Goal: Use online tool/utility: Utilize a website feature to perform a specific function

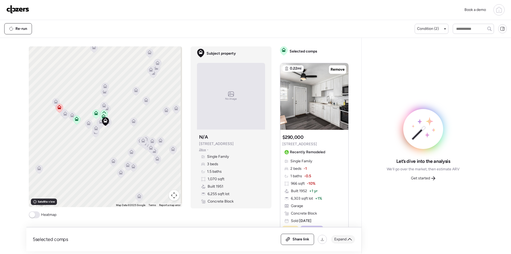
click at [335, 235] on div "Expand" at bounding box center [343, 239] width 24 height 9
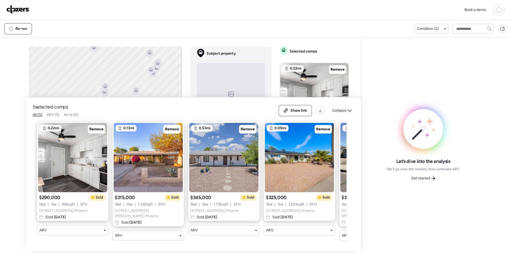
scroll to position [0, 68]
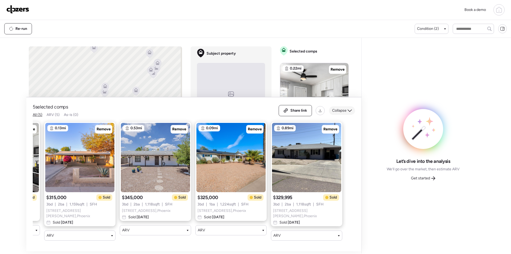
click at [342, 113] on span "Collapse" at bounding box center [339, 110] width 14 height 5
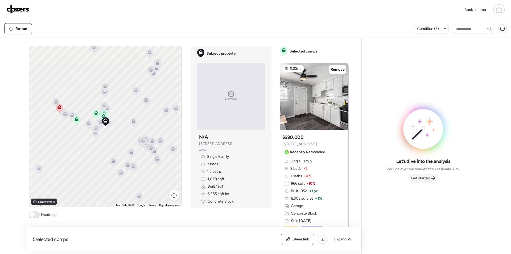
click at [430, 175] on div "Get started" at bounding box center [423, 178] width 31 height 9
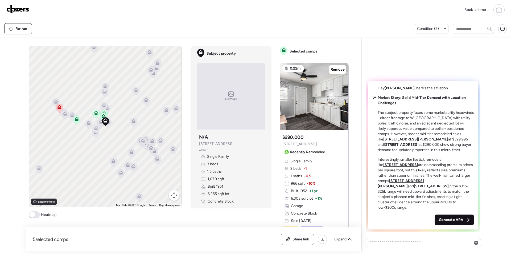
click at [451, 220] on span "Generate ARV" at bounding box center [451, 219] width 24 height 5
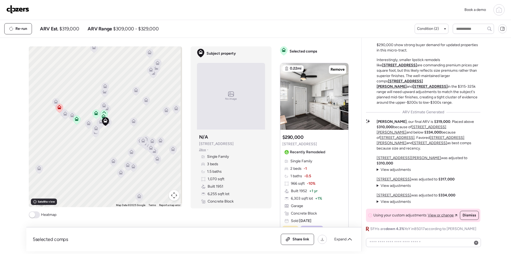
click at [68, 28] on span "$319,000" at bounding box center [69, 29] width 20 height 6
copy span "319,000"
drag, startPoint x: 303, startPoint y: 237, endPoint x: 229, endPoint y: 8, distance: 240.9
click at [303, 237] on span "Share link" at bounding box center [300, 238] width 17 height 5
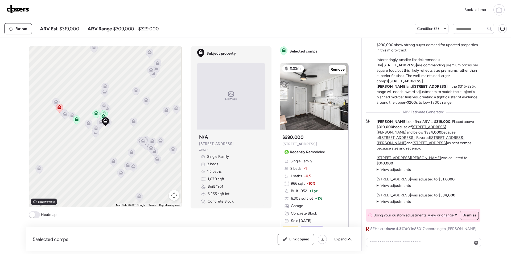
click at [25, 7] on img at bounding box center [17, 9] width 23 height 9
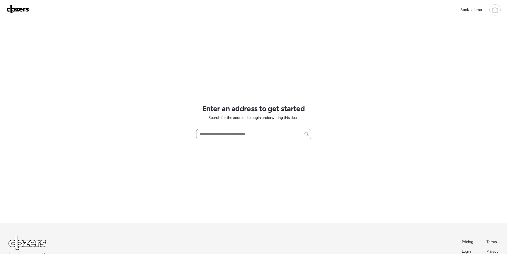
click at [216, 137] on input "text" at bounding box center [253, 133] width 110 height 7
paste input "**********"
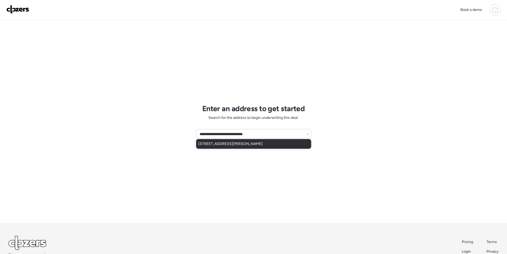
click at [229, 145] on span "549 N Crismon Rd, Mesa, AZ, 85207" at bounding box center [230, 143] width 64 height 5
type input "**********"
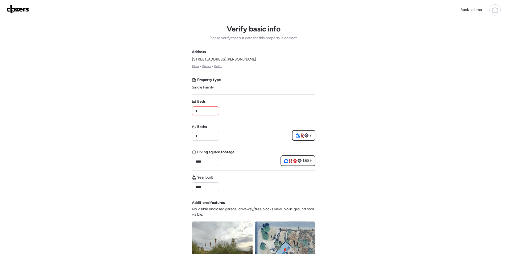
click at [201, 117] on div "Address 549 N Crismon Rd, Mesa, AZ 85207 Zillow • Realtor • Redfin Property typ…" at bounding box center [253, 193] width 123 height 289
click at [202, 111] on input "*" at bounding box center [205, 110] width 22 height 7
type input "*"
click at [224, 107] on div "Beds *" at bounding box center [253, 107] width 123 height 16
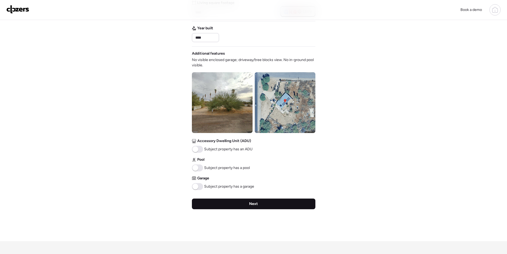
scroll to position [176, 0]
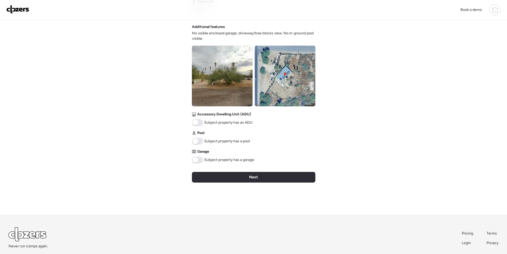
click at [273, 93] on img at bounding box center [285, 75] width 61 height 61
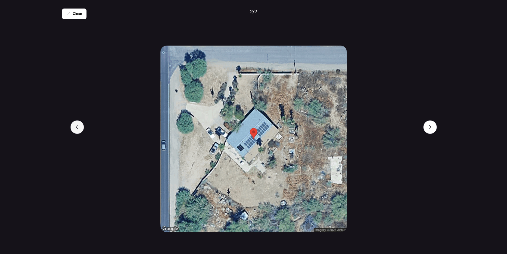
click at [79, 122] on div at bounding box center [76, 126] width 13 height 13
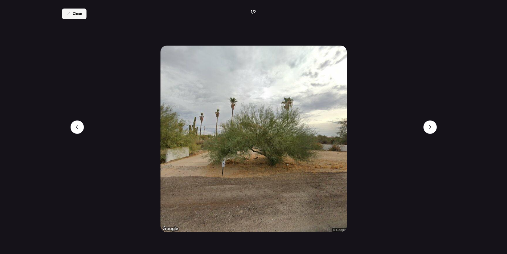
click at [76, 13] on span "Close" at bounding box center [78, 13] width 10 height 5
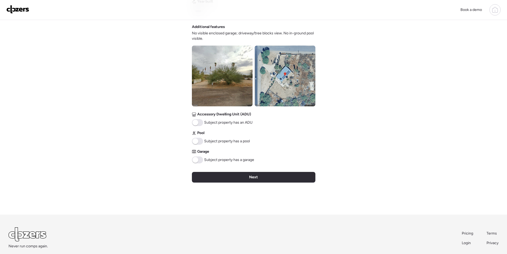
click at [197, 160] on span at bounding box center [195, 160] width 6 height 6
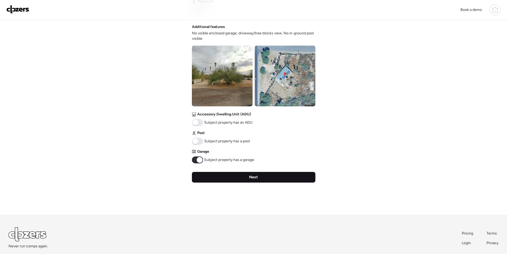
click at [228, 177] on div "Next" at bounding box center [253, 177] width 123 height 11
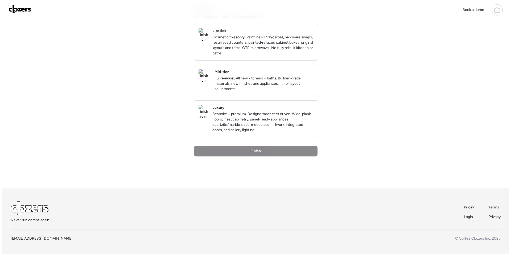
scroll to position [0, 0]
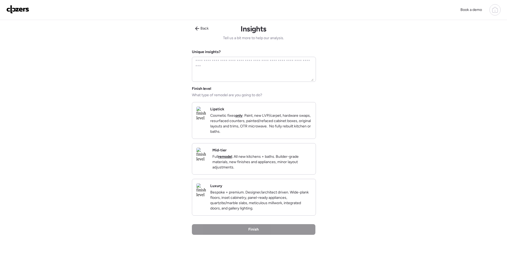
click at [296, 164] on p "Full remodel . All new kitchens + baths. Builder-grade materials, new finishes …" at bounding box center [261, 162] width 99 height 16
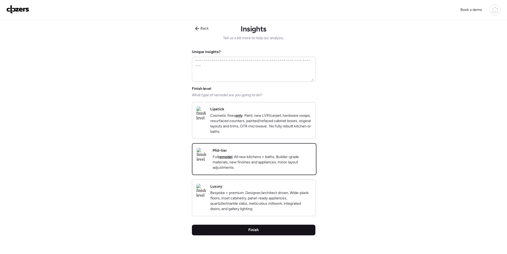
click at [263, 235] on div "Finish" at bounding box center [253, 229] width 123 height 11
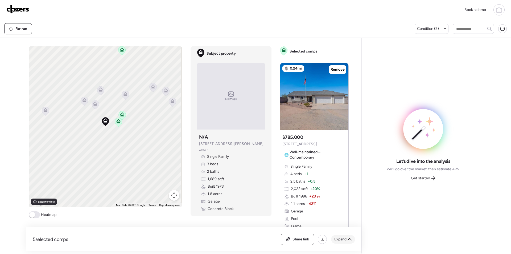
click at [339, 241] on span "Expand" at bounding box center [340, 238] width 12 height 5
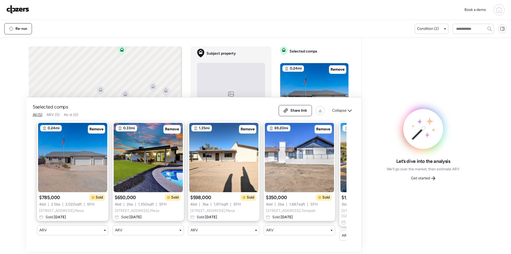
scroll to position [0, 68]
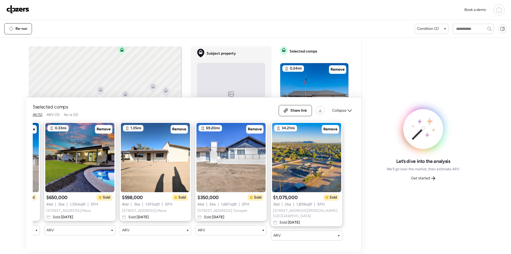
drag, startPoint x: 107, startPoint y: 130, endPoint x: 247, endPoint y: 140, distance: 140.3
click at [107, 130] on span "Remove" at bounding box center [104, 128] width 14 height 5
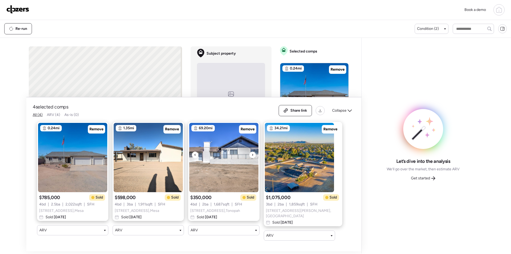
scroll to position [0, 0]
click at [349, 112] on icon at bounding box center [349, 110] width 4 height 4
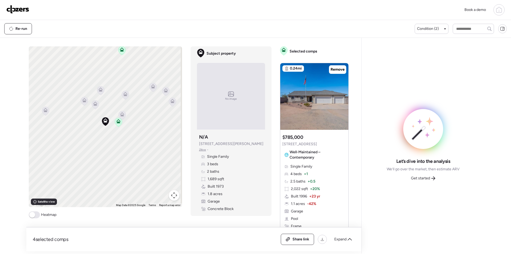
click at [86, 98] on icon at bounding box center [84, 101] width 7 height 9
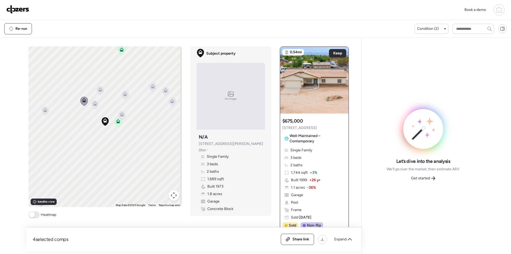
click at [97, 105] on div "To activate drag with keyboard, press Alt + Enter. Once in keyboard drag state,…" at bounding box center [104, 126] width 153 height 160
click at [97, 106] on div "To activate drag with keyboard, press Alt + Enter. Once in keyboard drag state,…" at bounding box center [104, 126] width 153 height 160
click at [94, 107] on icon at bounding box center [94, 104] width 7 height 9
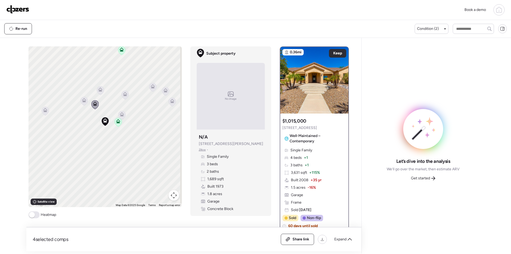
click at [98, 92] on icon at bounding box center [100, 90] width 7 height 9
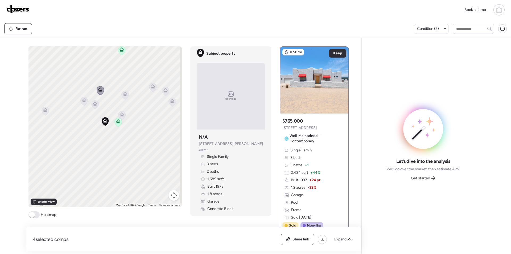
click at [123, 95] on icon at bounding box center [124, 95] width 3 height 2
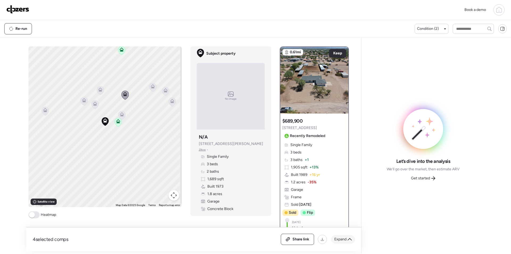
click at [343, 238] on span "Expand" at bounding box center [340, 238] width 12 height 5
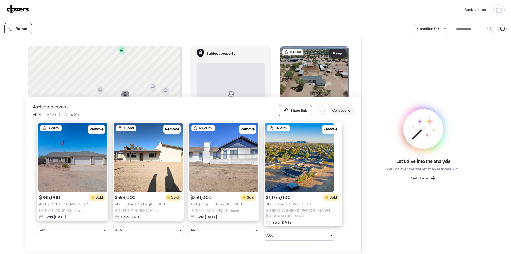
click at [342, 110] on span "Collapse" at bounding box center [339, 110] width 14 height 5
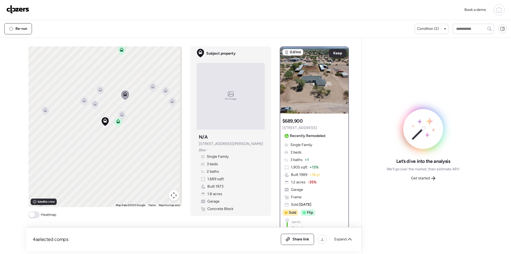
click at [123, 116] on icon at bounding box center [121, 115] width 7 height 9
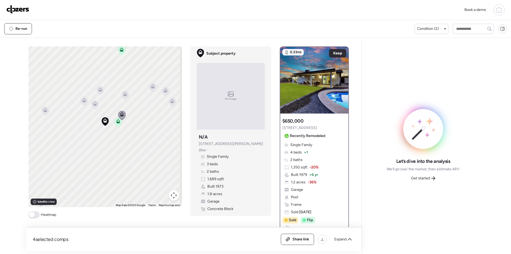
click at [150, 93] on div "To activate drag with keyboard, press Alt + Enter. Once in keyboard drag state,…" at bounding box center [104, 126] width 153 height 160
click at [150, 90] on icon at bounding box center [152, 87] width 7 height 9
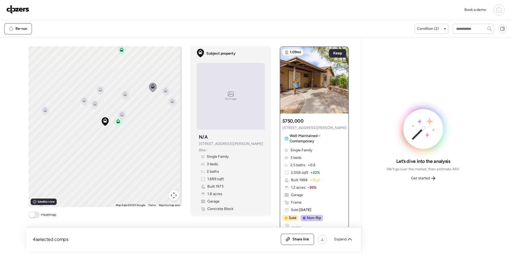
click at [162, 95] on icon at bounding box center [165, 91] width 7 height 9
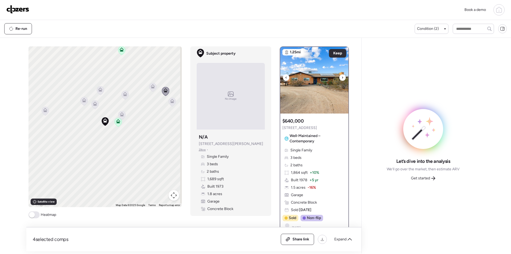
click at [331, 49] on img at bounding box center [314, 80] width 68 height 67
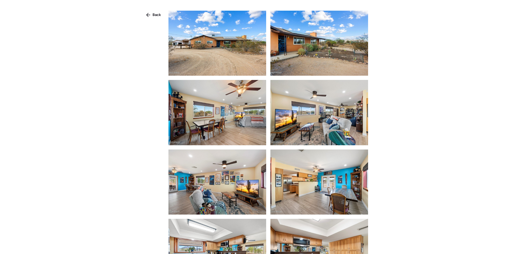
click at [156, 16] on div "Back" at bounding box center [153, 15] width 21 height 9
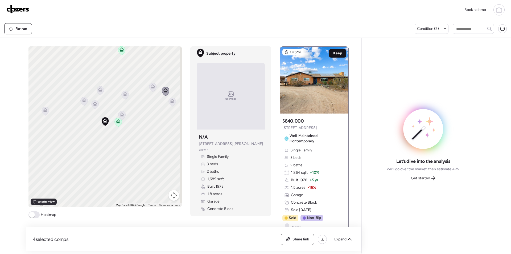
click at [334, 52] on span "Keep" at bounding box center [337, 53] width 9 height 5
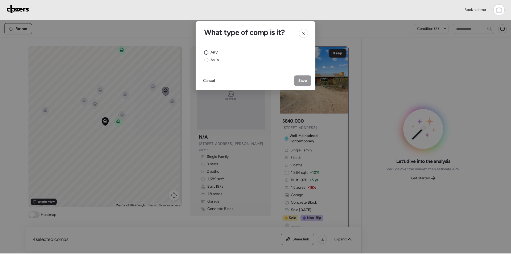
click at [213, 52] on span "ARV" at bounding box center [213, 52] width 7 height 5
click at [303, 78] on div "Save" at bounding box center [302, 80] width 17 height 11
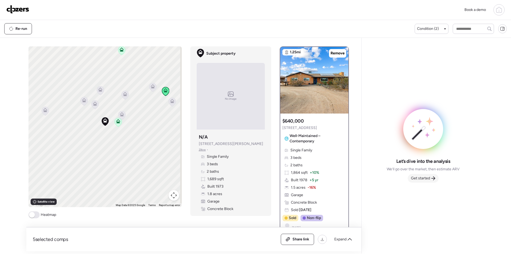
click at [425, 174] on div "Get started" at bounding box center [423, 178] width 31 height 9
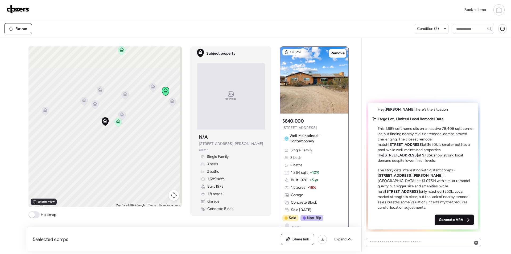
click at [449, 214] on div "Generate ARV" at bounding box center [453, 219] width 39 height 11
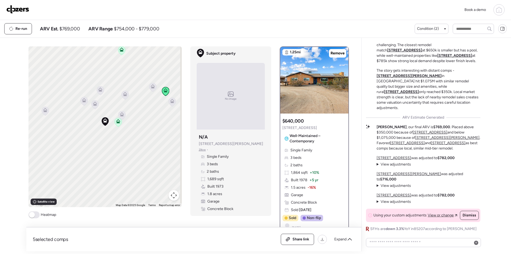
click at [75, 29] on span "$769,000" at bounding box center [69, 29] width 20 height 6
copy span "769,000"
click at [304, 238] on span "Share link" at bounding box center [300, 238] width 17 height 5
click at [28, 9] on img at bounding box center [17, 9] width 23 height 9
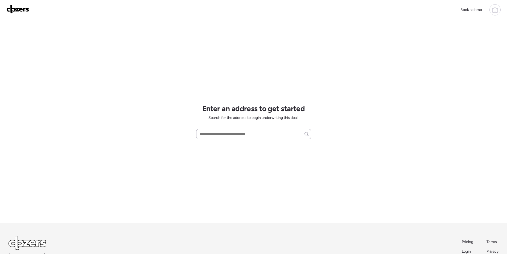
click at [229, 130] on div at bounding box center [253, 134] width 115 height 10
click at [233, 136] on input "text" at bounding box center [253, 133] width 110 height 7
paste input "**********"
click at [243, 146] on span "1548 W Roeser Rd, Phoenix, AZ, 85041" at bounding box center [230, 143] width 64 height 5
type input "**********"
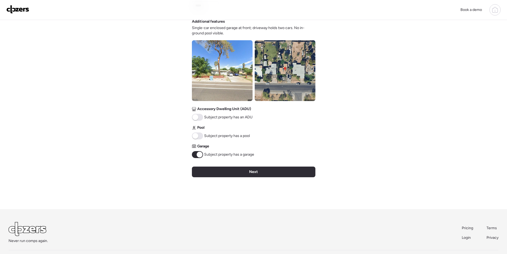
scroll to position [182, 0]
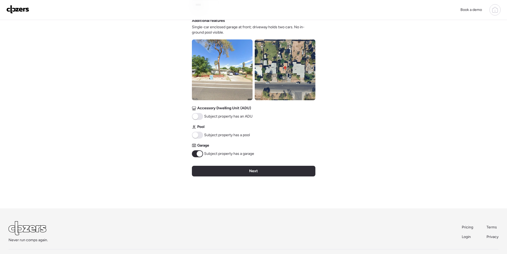
click at [271, 81] on img at bounding box center [285, 69] width 61 height 61
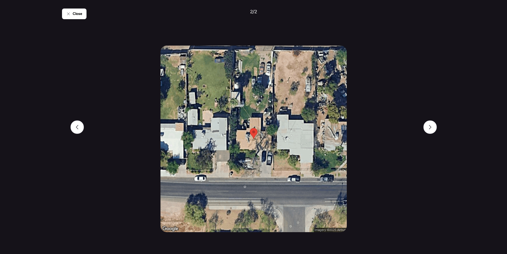
drag, startPoint x: 73, startPoint y: 11, endPoint x: 74, endPoint y: 14, distance: 3.8
click at [73, 11] on div "Close" at bounding box center [74, 14] width 24 height 11
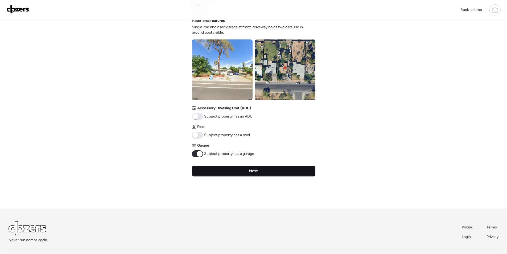
click at [250, 172] on span "Next" at bounding box center [253, 170] width 9 height 5
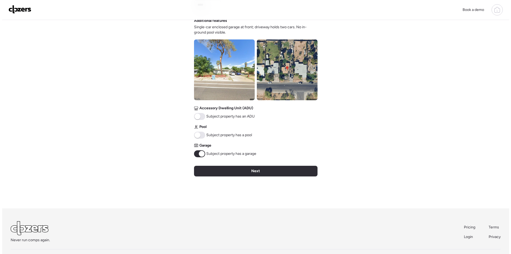
scroll to position [0, 0]
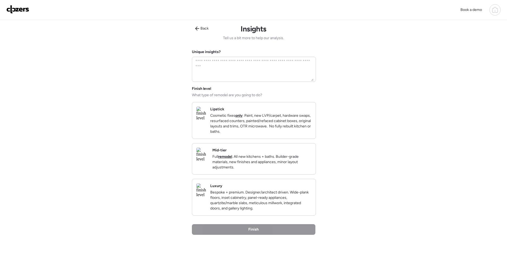
click at [290, 161] on p "Full remodel . All new kitchens + baths. Builder-grade materials, new finishes …" at bounding box center [261, 162] width 99 height 16
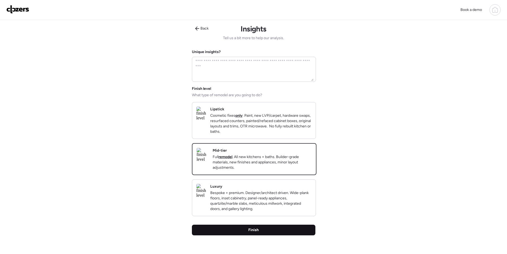
click at [282, 235] on div "Finish" at bounding box center [253, 229] width 123 height 11
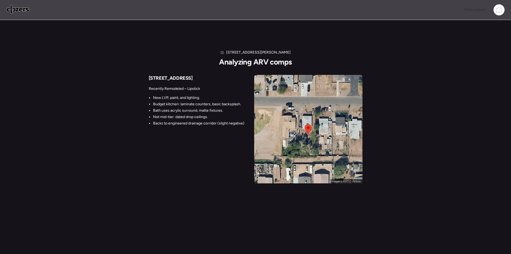
click at [21, 8] on img at bounding box center [17, 9] width 23 height 9
